Goal: Navigation & Orientation: Find specific page/section

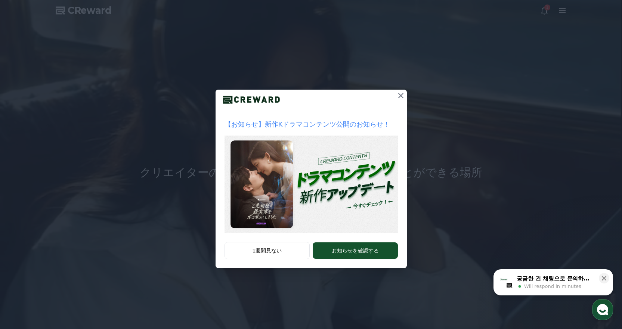
click at [398, 92] on icon at bounding box center [400, 95] width 9 height 9
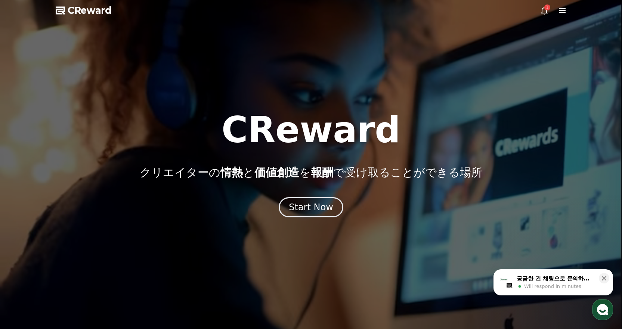
click at [542, 9] on icon at bounding box center [544, 11] width 7 height 8
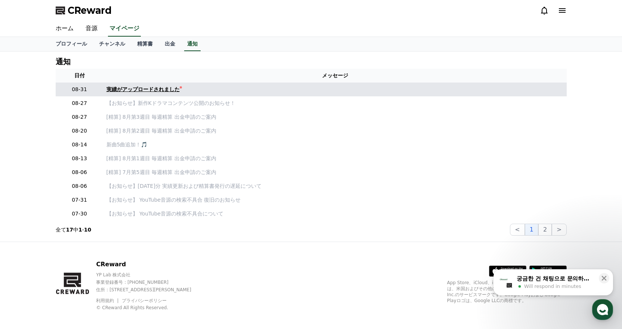
click at [133, 89] on div "実績がアップロードされました" at bounding box center [142, 90] width 73 height 8
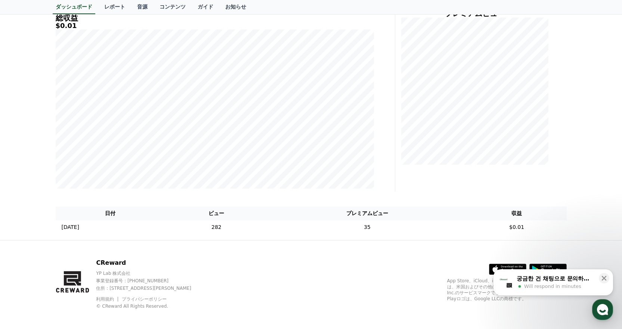
scroll to position [111, 0]
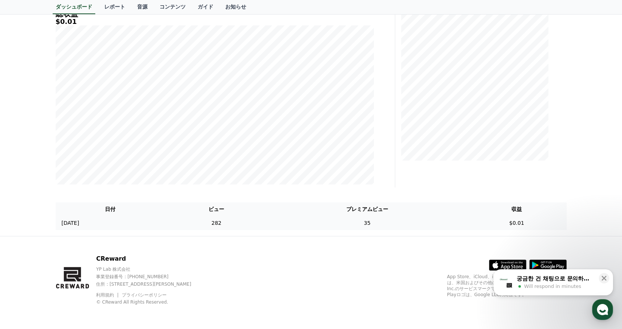
click at [385, 222] on td "35" at bounding box center [367, 223] width 199 height 14
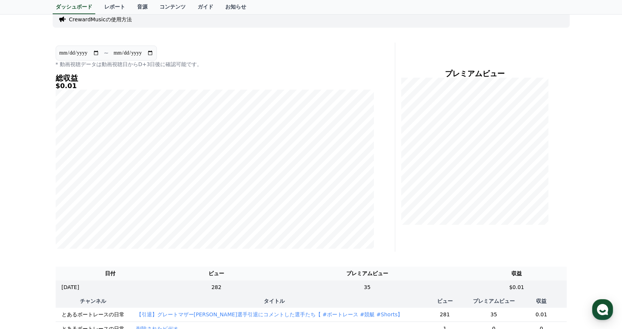
scroll to position [0, 0]
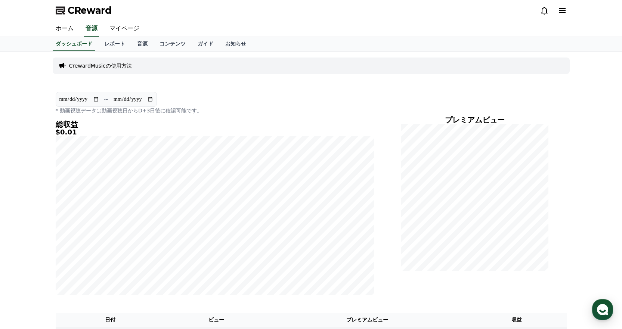
click at [356, 29] on div "ホーム 音源 マイページ" at bounding box center [311, 29] width 523 height 16
drag, startPoint x: 151, startPoint y: 40, endPoint x: 194, endPoint y: 31, distance: 44.3
click at [154, 40] on link "コンテンツ" at bounding box center [173, 44] width 38 height 14
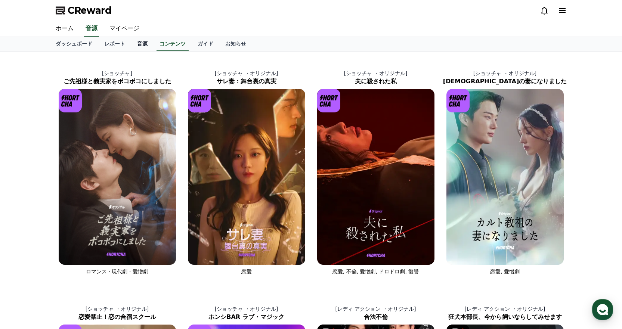
click at [131, 43] on link "音源" at bounding box center [142, 44] width 22 height 14
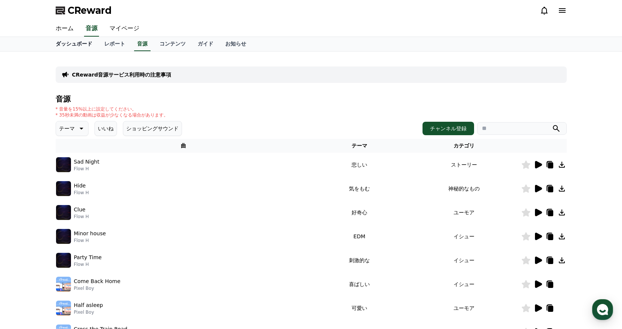
click at [67, 46] on link "ダッシュボード" at bounding box center [74, 44] width 49 height 14
